Goal: Navigation & Orientation: Find specific page/section

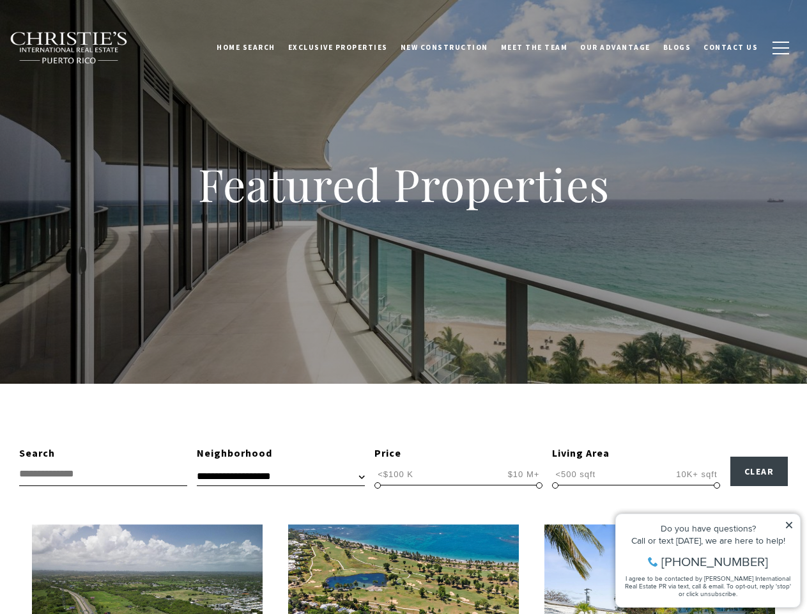
click at [403, 307] on div "Featured Properties" at bounding box center [403, 192] width 807 height 384
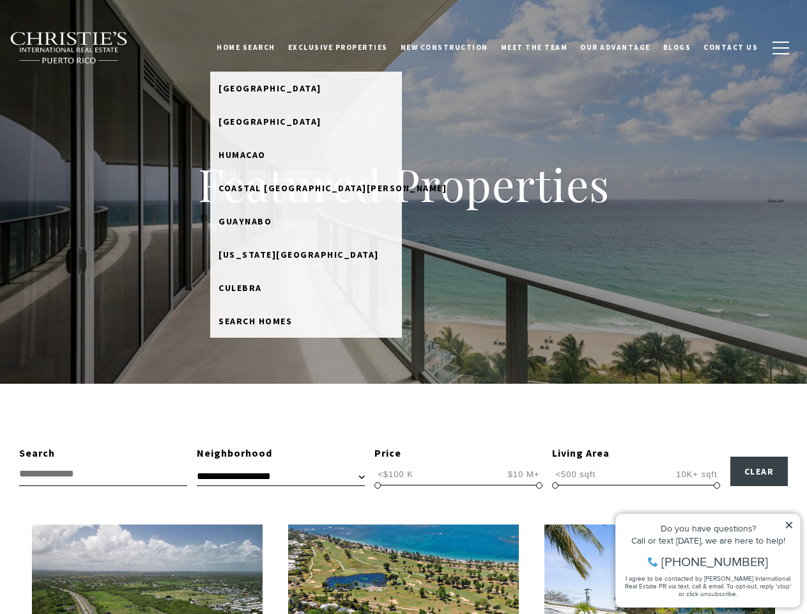
click at [265, 47] on link "Home Search" at bounding box center [246, 47] width 72 height 32
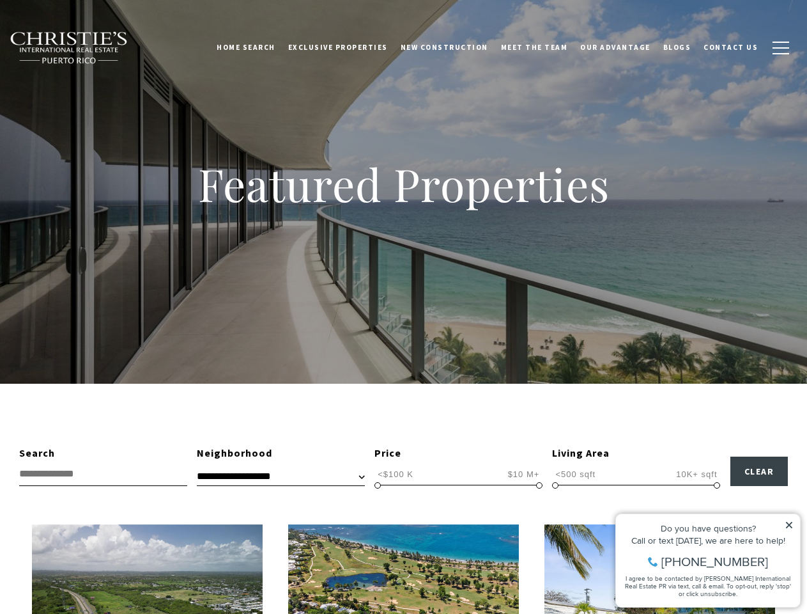
click at [544, 47] on link "Meet the Team" at bounding box center [535, 47] width 80 height 32
click at [781, 48] on span "button" at bounding box center [781, 47] width 17 height 1
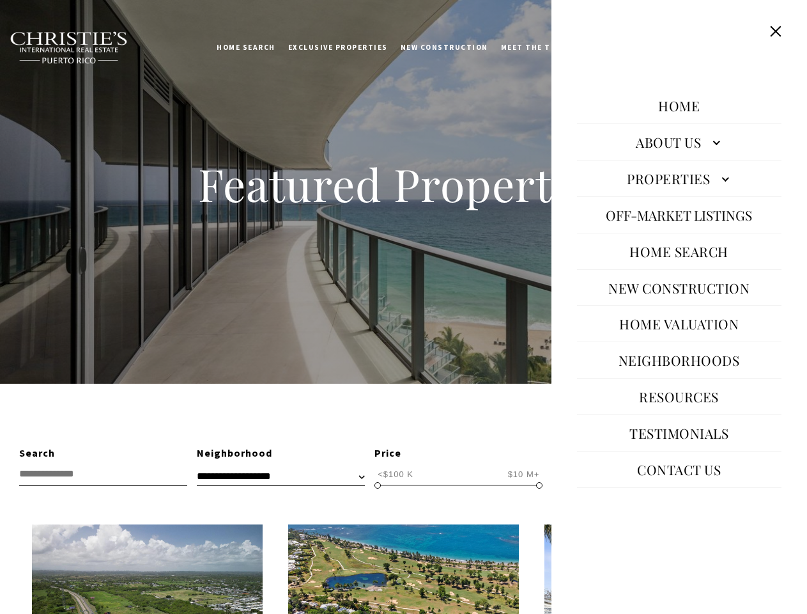
click at [396, 474] on span "<$100 K" at bounding box center [396, 474] width 42 height 12
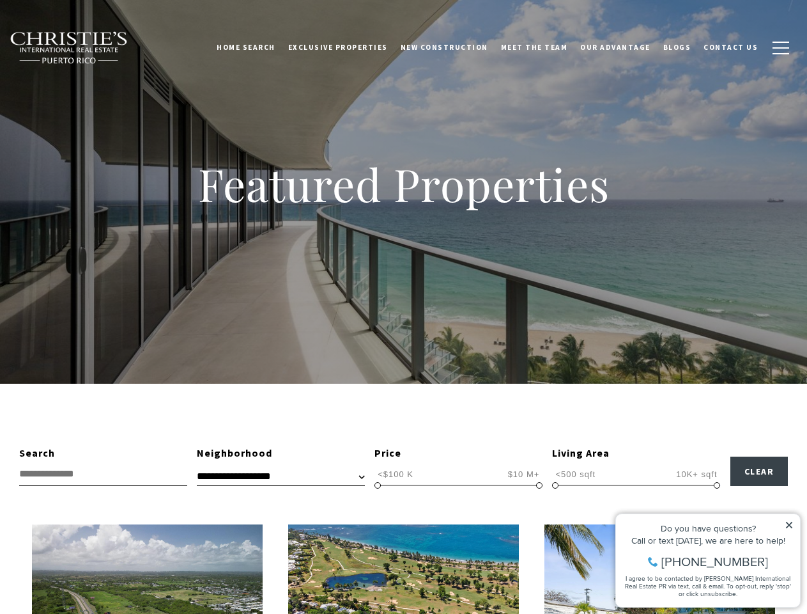
click at [524, 474] on span "$10 M+" at bounding box center [524, 474] width 38 height 12
click at [378, 485] on span at bounding box center [378, 485] width 6 height 6
click at [539, 485] on span at bounding box center [539, 485] width 6 height 6
click at [575, 474] on span "<500 sqft" at bounding box center [575, 474] width 47 height 12
click at [697, 474] on span "10K+ sqft" at bounding box center [696, 474] width 47 height 12
